Goal: Navigation & Orientation: Find specific page/section

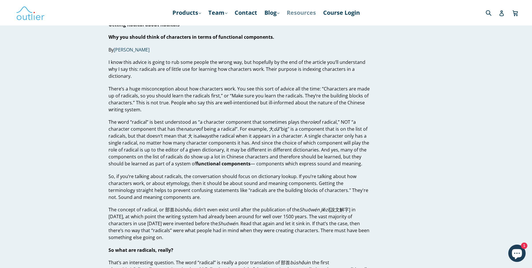
click at [299, 15] on link "Resources" at bounding box center [301, 13] width 35 height 10
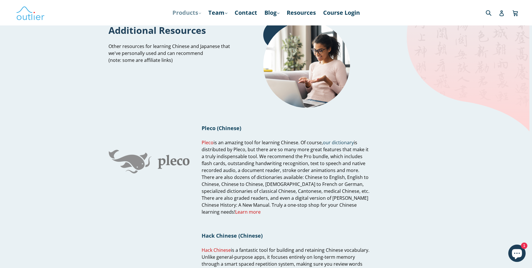
click at [191, 14] on link "Products .cls-1{fill:#231f20} expand" at bounding box center [187, 13] width 34 height 10
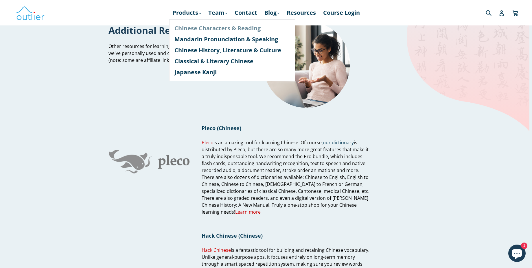
click at [192, 30] on link "Chinese Characters & Reading" at bounding box center [231, 28] width 115 height 11
